Goal: Task Accomplishment & Management: Use online tool/utility

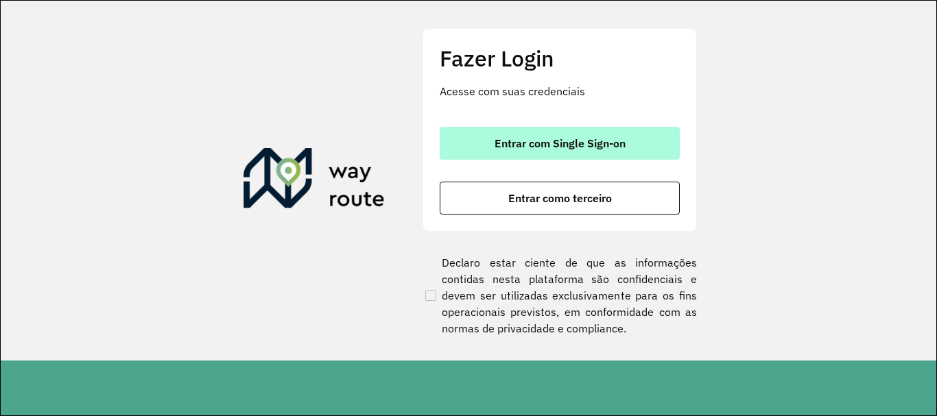
click at [584, 145] on span "Entrar com Single Sign-on" at bounding box center [560, 143] width 131 height 11
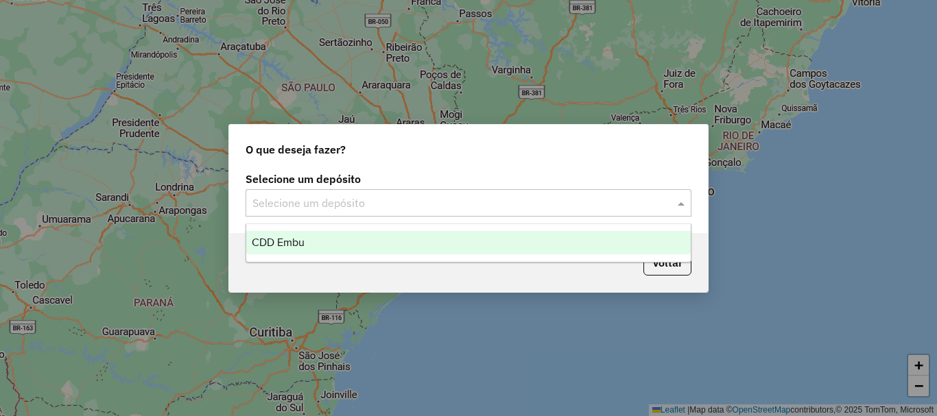
drag, startPoint x: 377, startPoint y: 201, endPoint x: 372, endPoint y: 211, distance: 11.1
click at [377, 202] on input "text" at bounding box center [454, 204] width 405 height 16
click at [308, 234] on div "CDD Embu" at bounding box center [468, 242] width 445 height 23
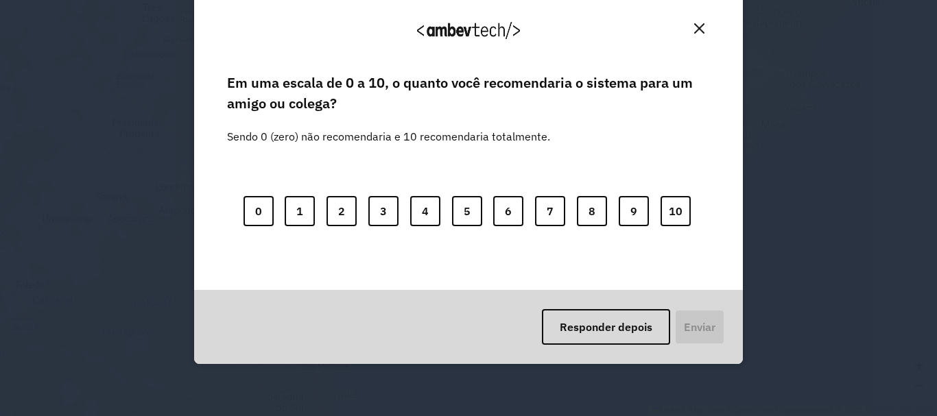
drag, startPoint x: 703, startPoint y: 28, endPoint x: 652, endPoint y: 51, distance: 55.6
click at [702, 28] on button "Close" at bounding box center [699, 28] width 21 height 21
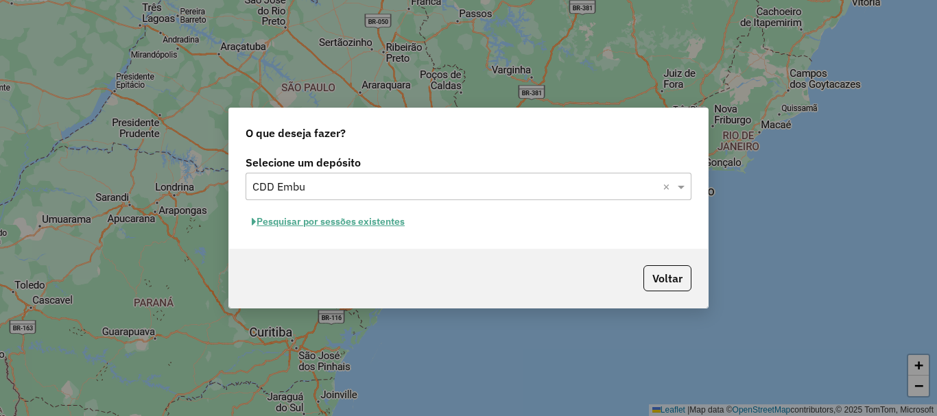
click at [312, 213] on button "Pesquisar por sessões existentes" at bounding box center [328, 221] width 165 height 21
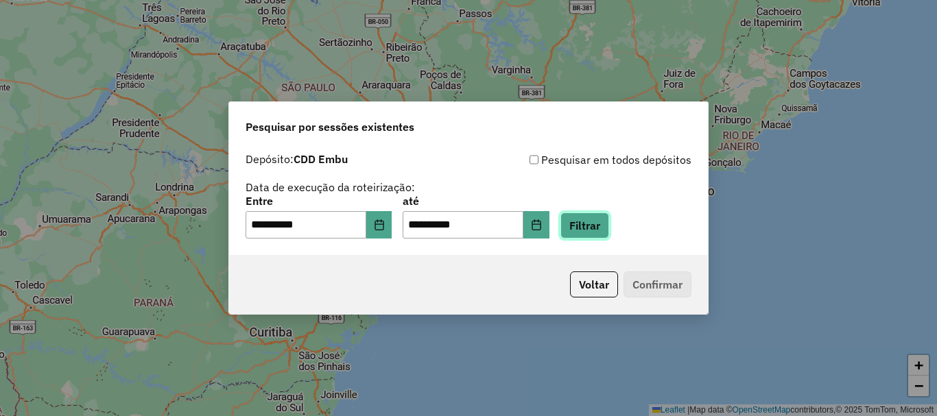
click at [590, 230] on button "Filtrar" at bounding box center [584, 226] width 49 height 26
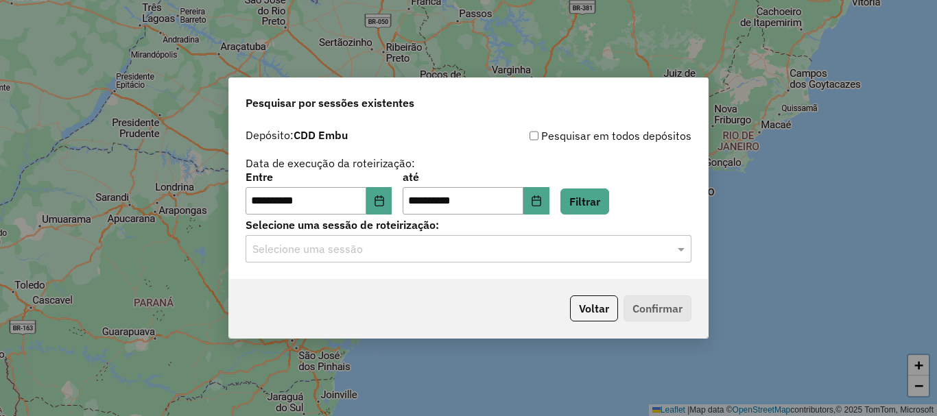
click at [426, 245] on input "text" at bounding box center [454, 249] width 405 height 16
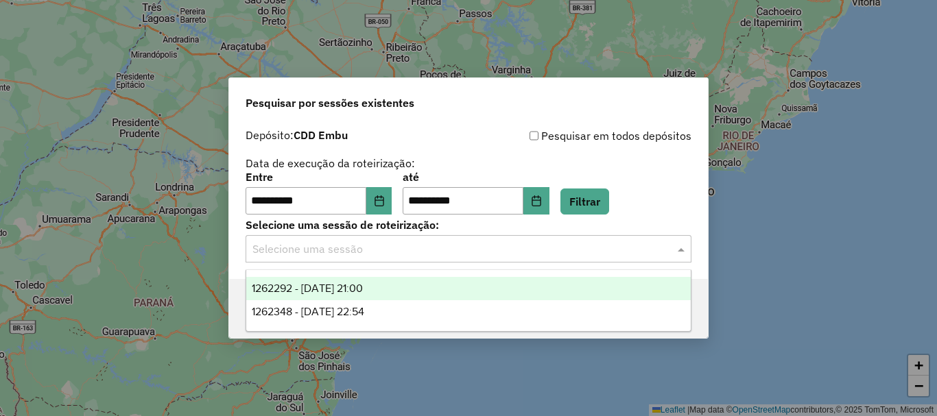
click at [357, 288] on span "1262292 - 09/09/2025 21:00" at bounding box center [307, 289] width 111 height 12
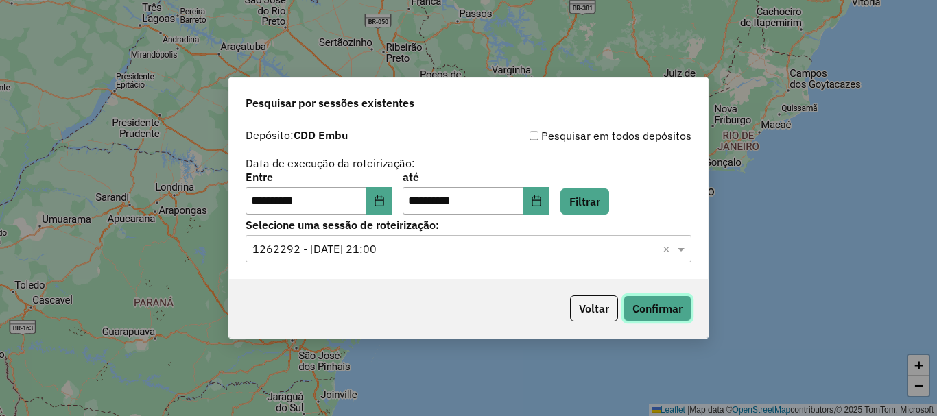
click at [649, 305] on button "Confirmar" at bounding box center [658, 309] width 68 height 26
click at [383, 191] on button "Choose Date" at bounding box center [379, 200] width 26 height 27
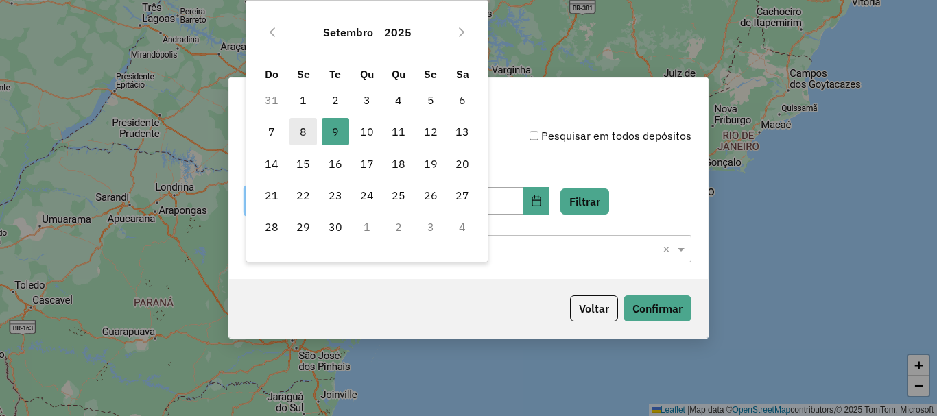
click at [292, 131] on span "8" at bounding box center [302, 131] width 27 height 27
type input "**********"
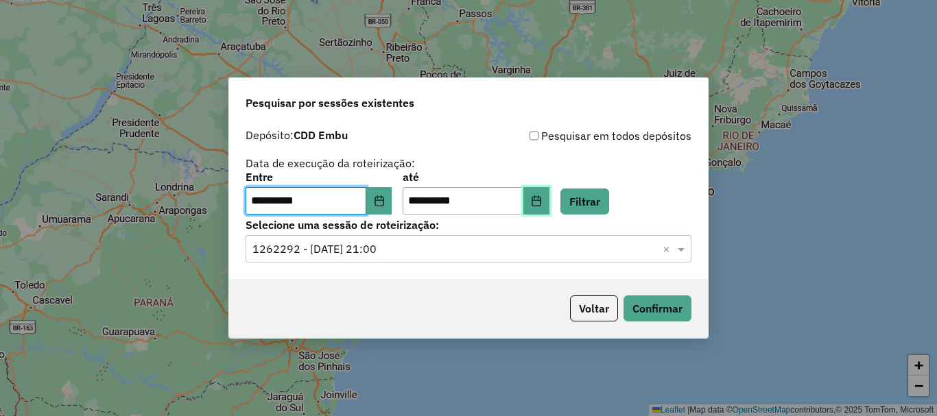
click at [542, 202] on icon "Choose Date" at bounding box center [536, 201] width 11 height 11
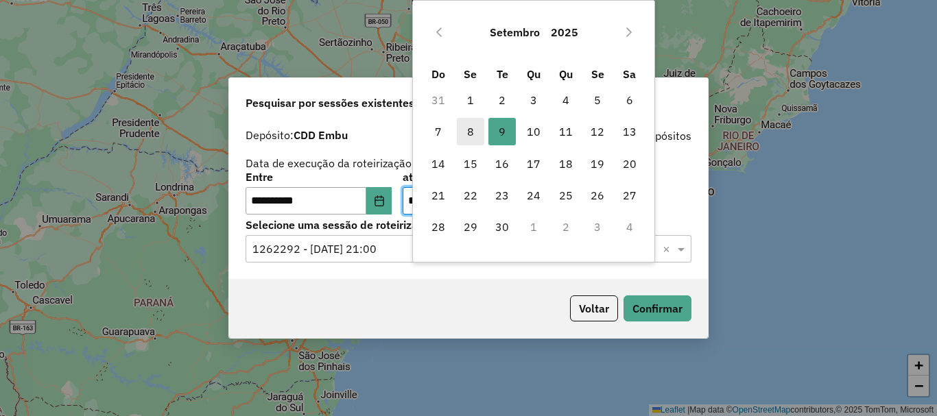
click at [471, 130] on span "8" at bounding box center [470, 131] width 27 height 27
type input "**********"
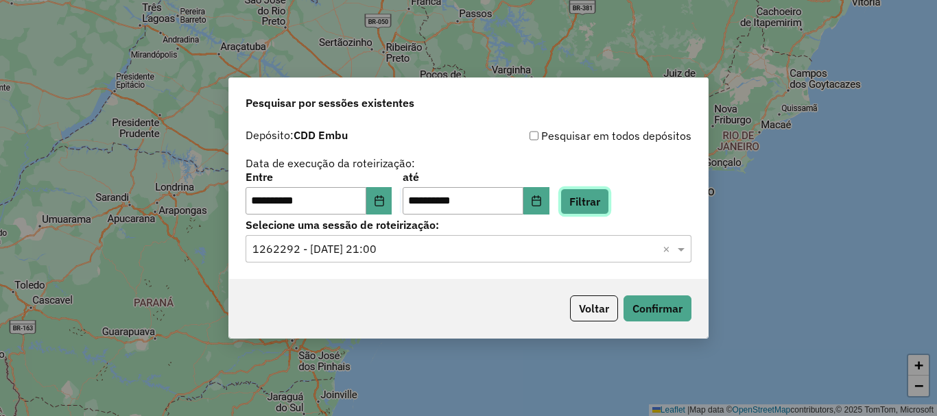
click at [605, 199] on button "Filtrar" at bounding box center [584, 202] width 49 height 26
click at [368, 250] on input "text" at bounding box center [454, 249] width 405 height 16
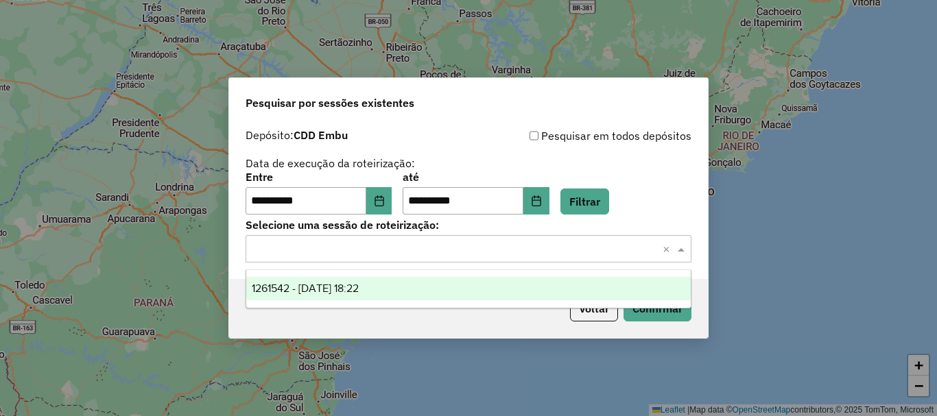
click at [359, 289] on span "1261542 - 08/09/2025 18:22" at bounding box center [305, 289] width 107 height 12
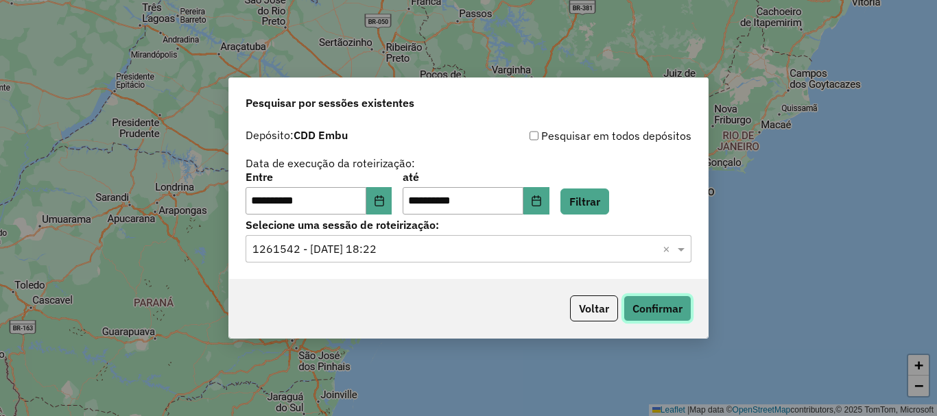
click at [650, 309] on button "Confirmar" at bounding box center [658, 309] width 68 height 26
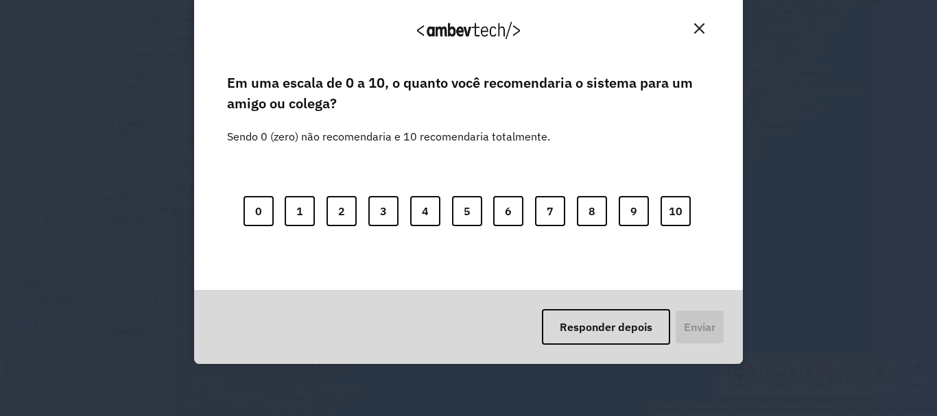
click at [691, 26] on button "Close" at bounding box center [699, 28] width 21 height 21
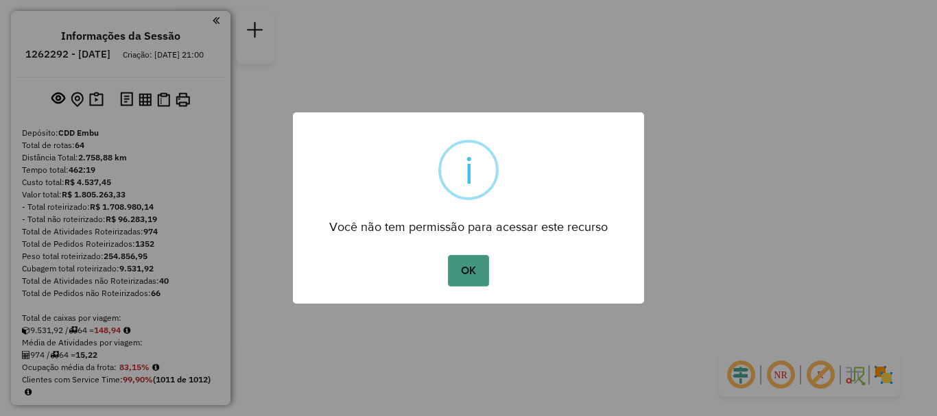
click at [468, 260] on button "OK" at bounding box center [468, 271] width 40 height 32
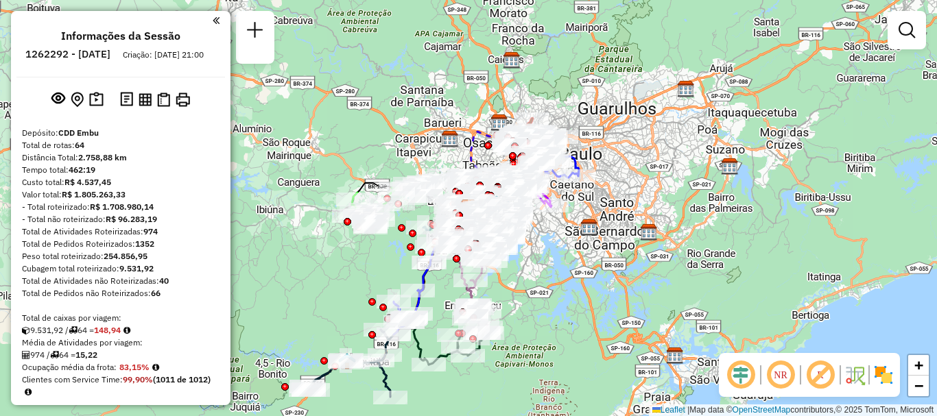
click at [879, 366] on img at bounding box center [884, 375] width 22 height 22
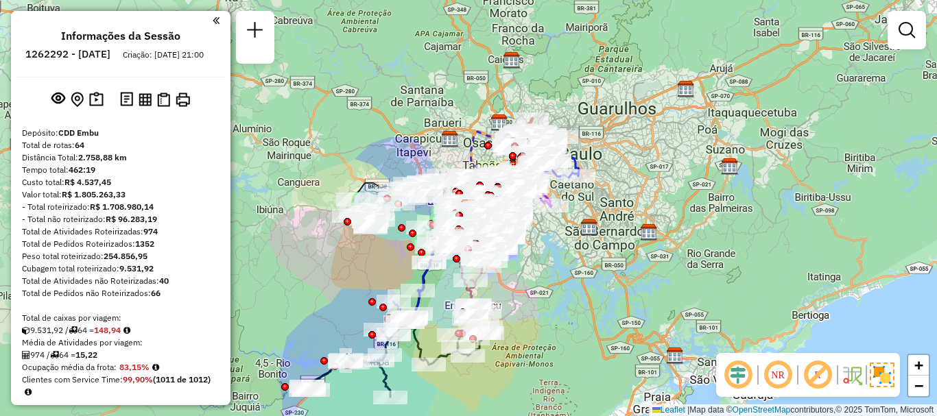
click at [814, 368] on em at bounding box center [817, 375] width 33 height 33
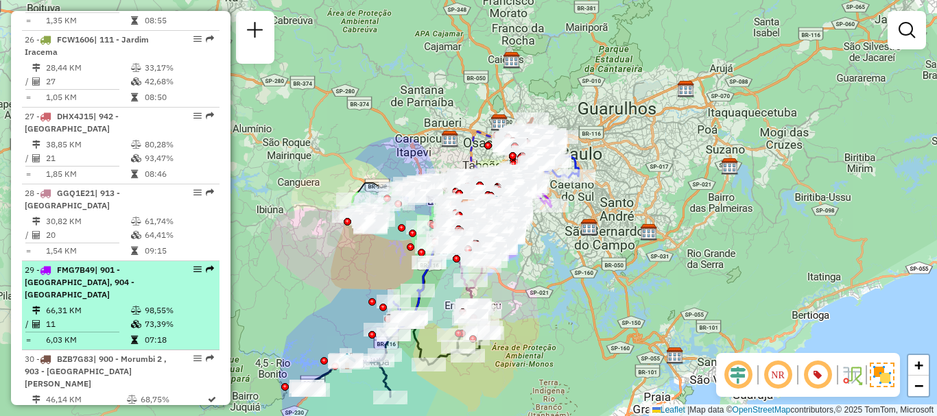
click at [93, 265] on span "| 901 - [GEOGRAPHIC_DATA], 904 - [GEOGRAPHIC_DATA]" at bounding box center [80, 282] width 110 height 35
select select "**********"
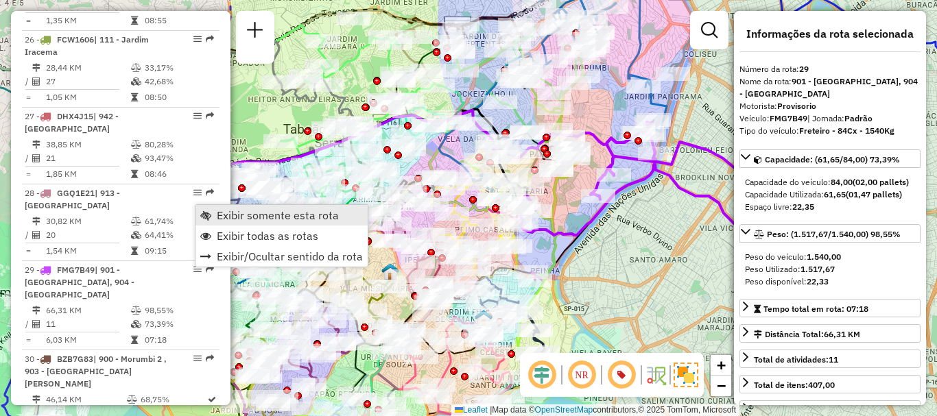
click at [243, 216] on span "Exibir somente esta rota" at bounding box center [278, 215] width 122 height 11
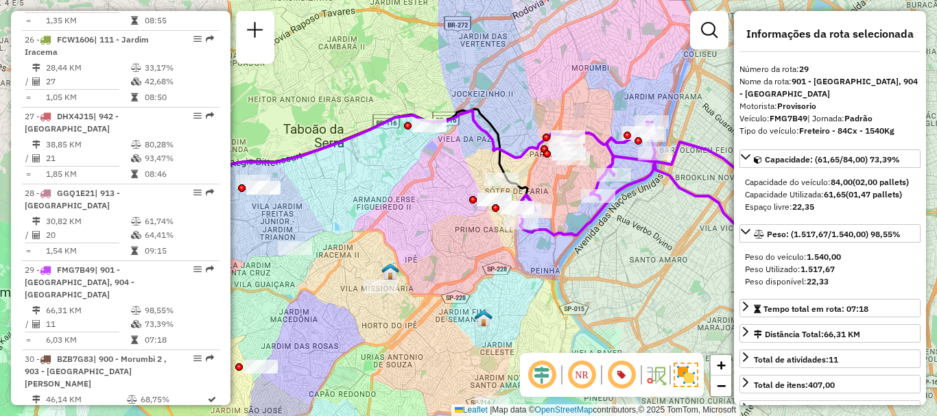
click at [622, 372] on em at bounding box center [621, 375] width 33 height 33
drag, startPoint x: 576, startPoint y: 369, endPoint x: 607, endPoint y: 370, distance: 30.9
click at [577, 370] on em at bounding box center [581, 375] width 33 height 33
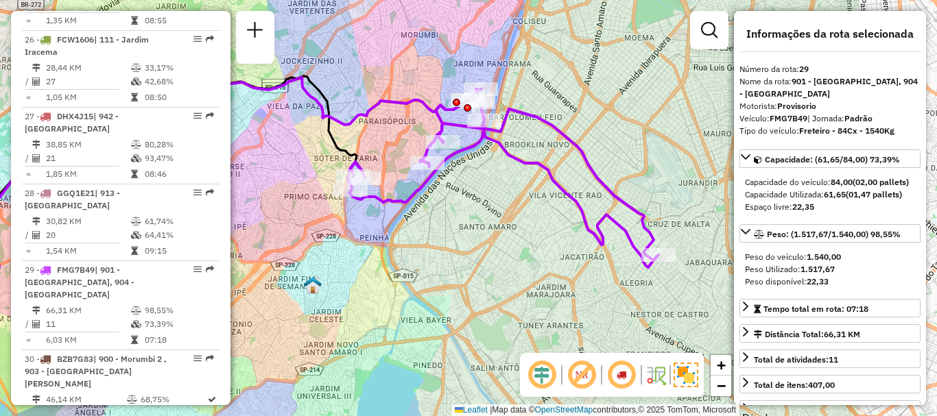
drag, startPoint x: 670, startPoint y: 280, endPoint x: 499, endPoint y: 247, distance: 174.0
click at [499, 247] on div "Janela de atendimento Grade de atendimento Capacidade Transportadoras Veículos …" at bounding box center [468, 208] width 937 height 416
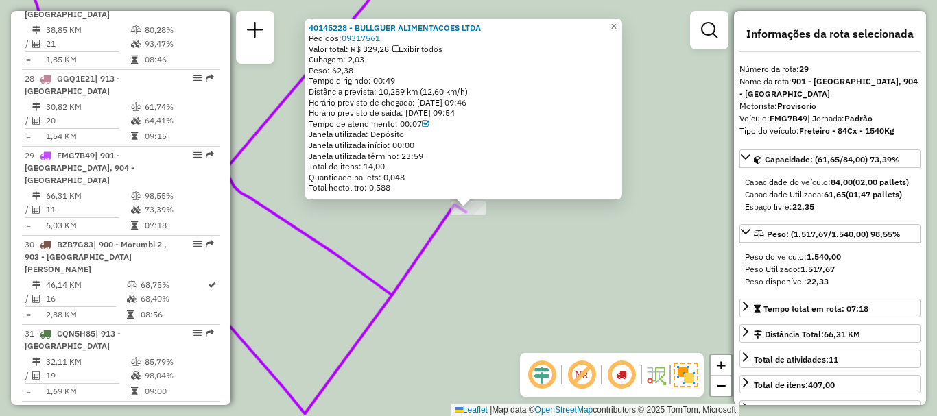
scroll to position [2701, 0]
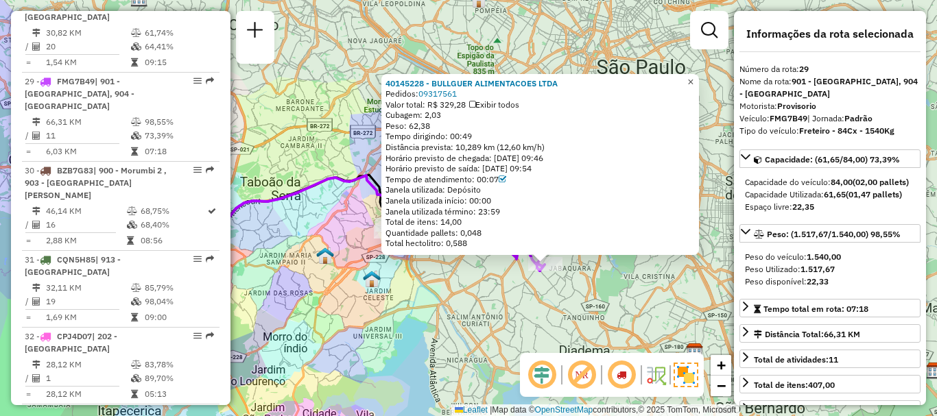
drag, startPoint x: 694, startPoint y: 77, endPoint x: 652, endPoint y: 53, distance: 48.2
click at [693, 76] on link "×" at bounding box center [691, 82] width 16 height 16
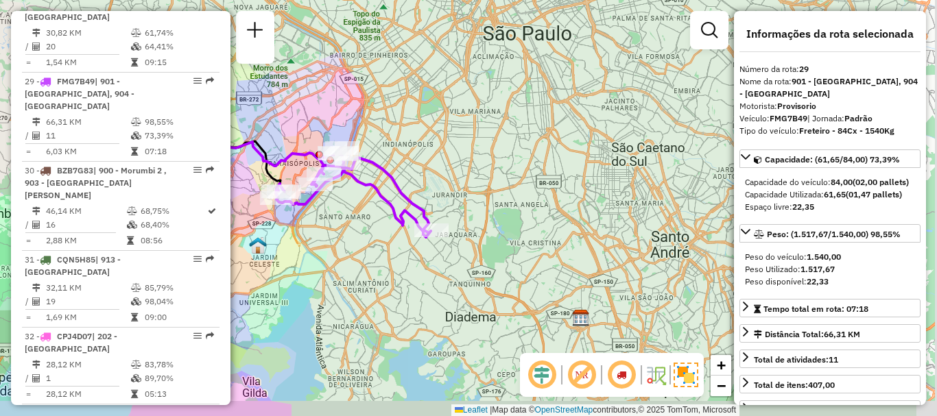
drag, startPoint x: 508, startPoint y: 142, endPoint x: 539, endPoint y: 190, distance: 57.1
click at [452, 148] on div "Janela de atendimento Grade de atendimento Capacidade Transportadoras Veículos …" at bounding box center [468, 208] width 937 height 416
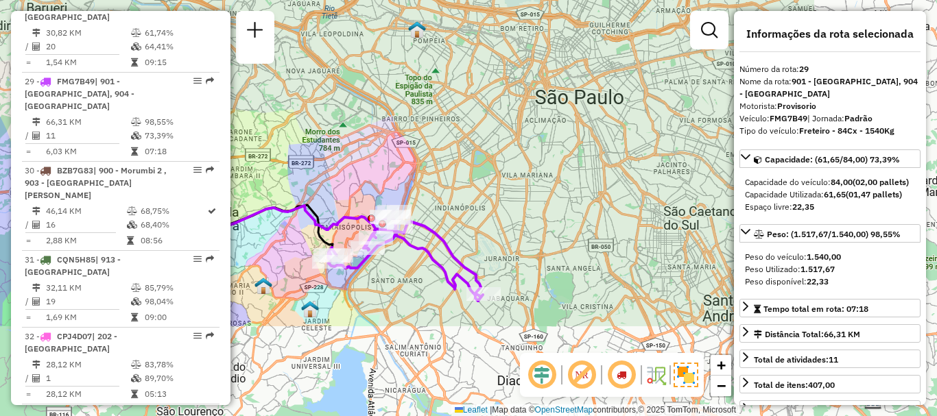
drag, startPoint x: 638, startPoint y: 255, endPoint x: 414, endPoint y: 122, distance: 260.2
click at [419, 119] on div "Janela de atendimento Grade de atendimento Capacidade Transportadoras Veículos …" at bounding box center [468, 208] width 937 height 416
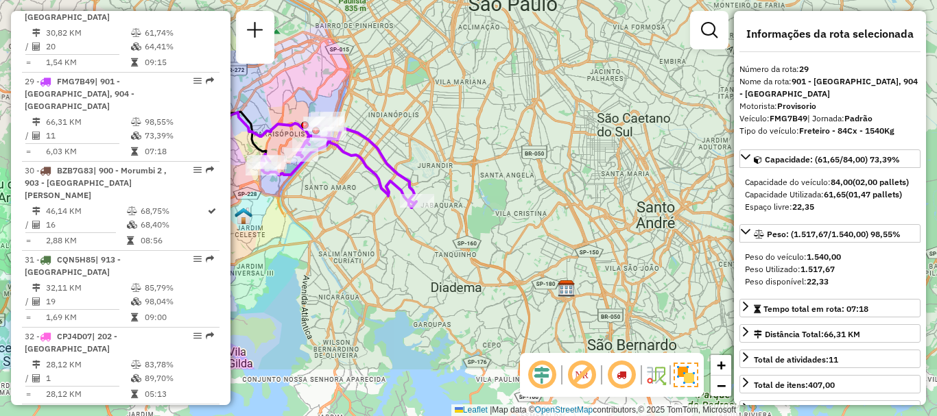
drag, startPoint x: 567, startPoint y: 254, endPoint x: 516, endPoint y: 187, distance: 84.2
click at [516, 187] on div "Janela de atendimento Grade de atendimento Capacidade Transportadoras Veículos …" at bounding box center [468, 208] width 937 height 416
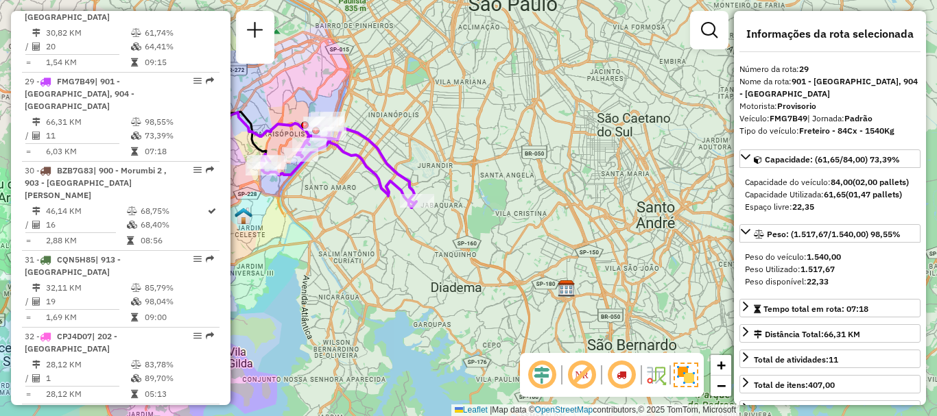
click at [565, 286] on img at bounding box center [567, 289] width 18 height 18
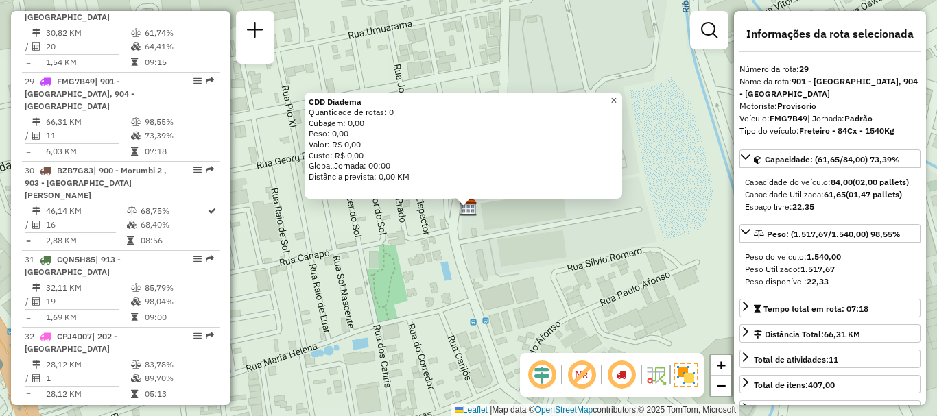
click at [617, 97] on span "×" at bounding box center [614, 101] width 6 height 12
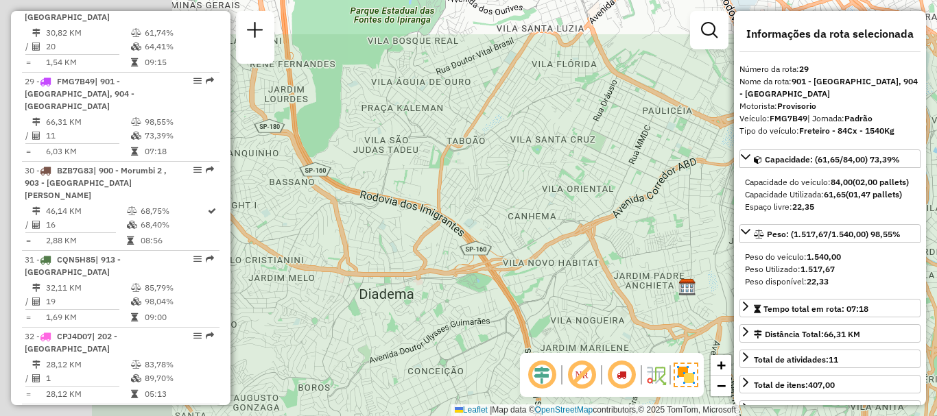
drag, startPoint x: 456, startPoint y: 196, endPoint x: 651, endPoint y: 276, distance: 210.7
click at [651, 276] on div "Janela de atendimento Grade de atendimento Capacidade Transportadoras Veículos …" at bounding box center [468, 208] width 937 height 416
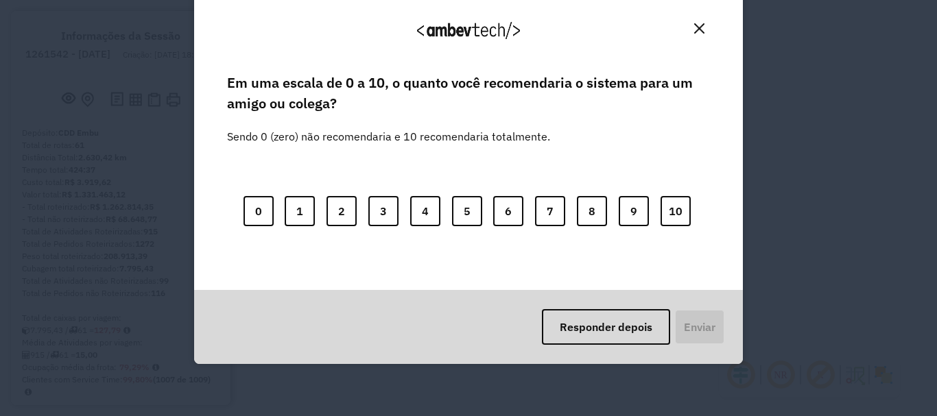
click at [698, 29] on img "Close" at bounding box center [699, 28] width 10 height 10
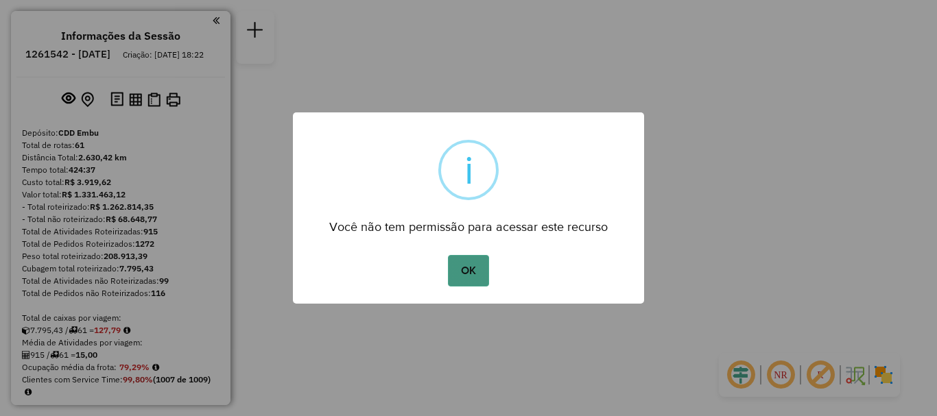
click at [484, 263] on button "OK" at bounding box center [468, 271] width 40 height 32
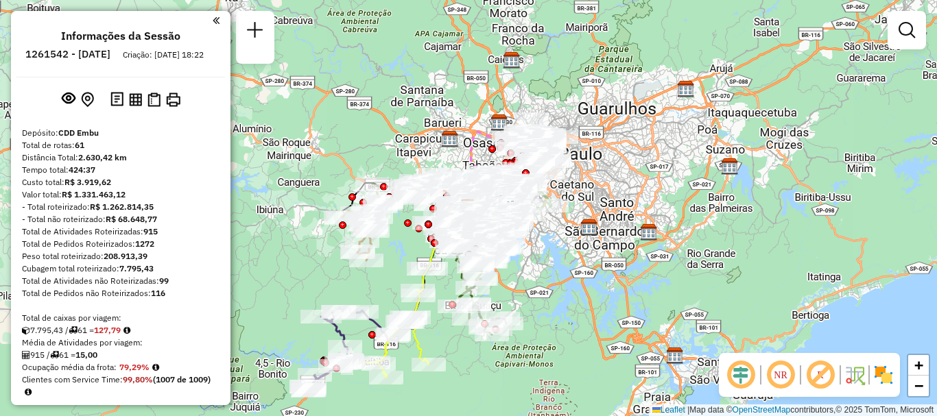
click at [890, 370] on img at bounding box center [884, 375] width 22 height 22
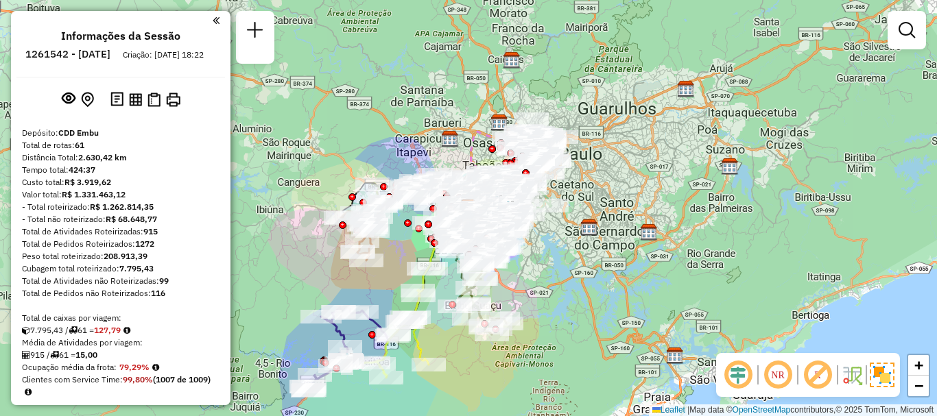
click at [811, 373] on em at bounding box center [817, 375] width 33 height 33
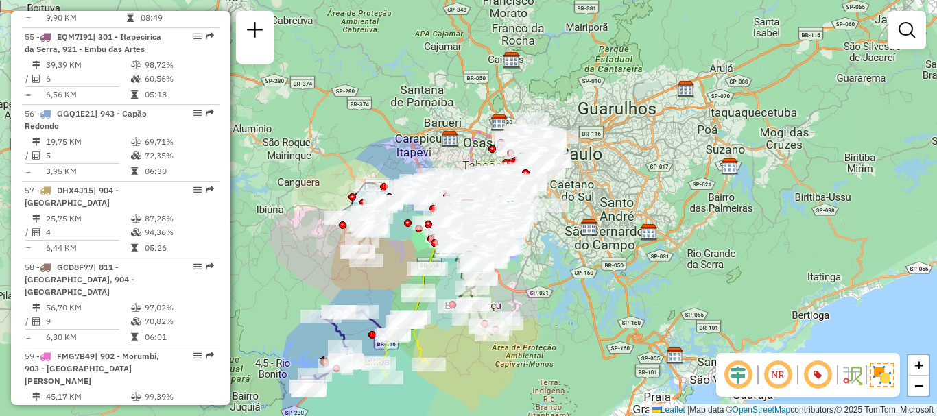
scroll to position [2639, 0]
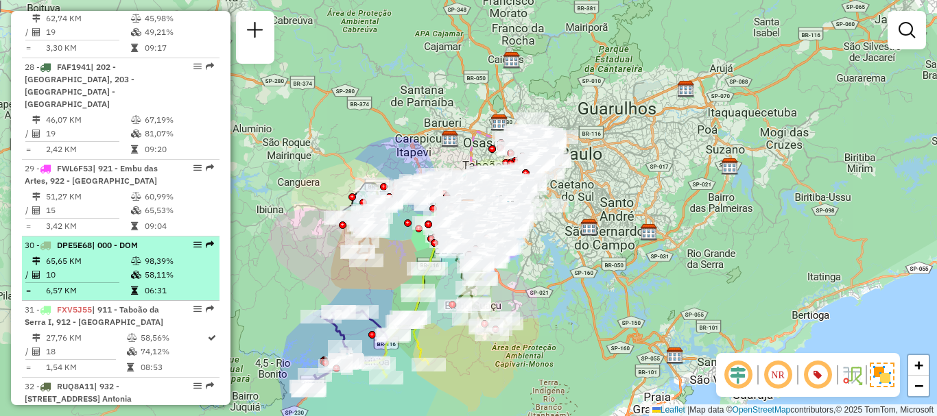
click at [91, 240] on span "DPE5E68" at bounding box center [74, 245] width 35 height 10
select select "**********"
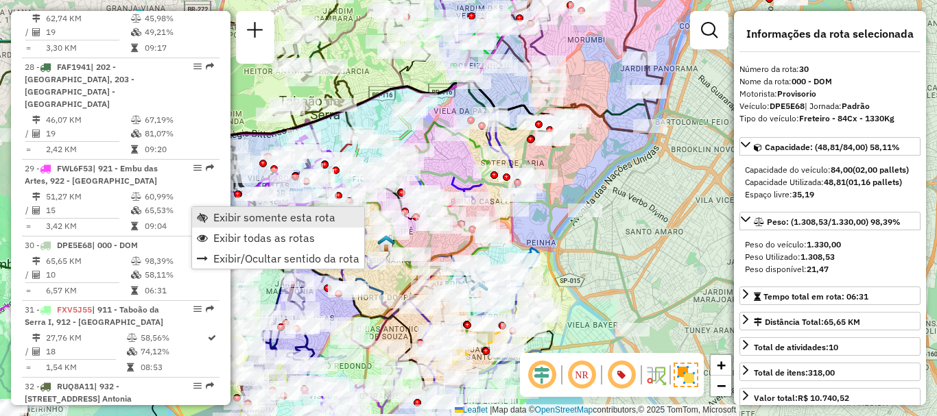
click at [223, 217] on span "Exibir somente esta rota" at bounding box center [274, 217] width 122 height 11
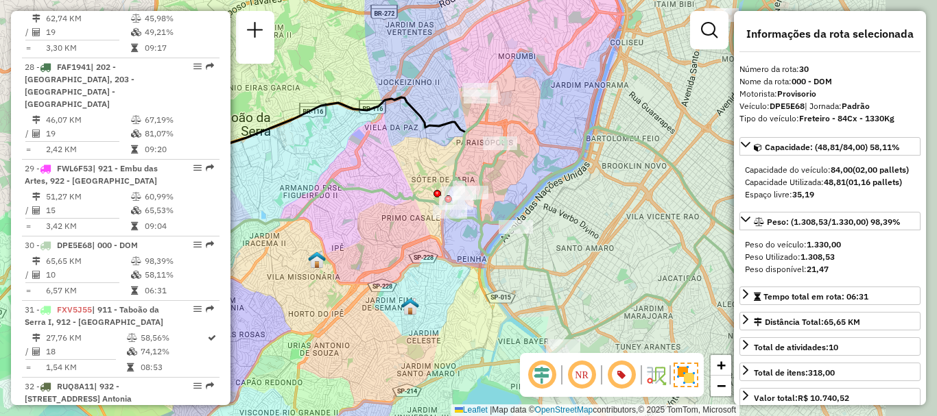
drag, startPoint x: 676, startPoint y: 212, endPoint x: 560, endPoint y: 233, distance: 117.7
click at [559, 234] on div "Janela de atendimento Grade de atendimento Capacidade Transportadoras Veículos …" at bounding box center [468, 208] width 937 height 416
